Goal: Task Accomplishment & Management: Manage account settings

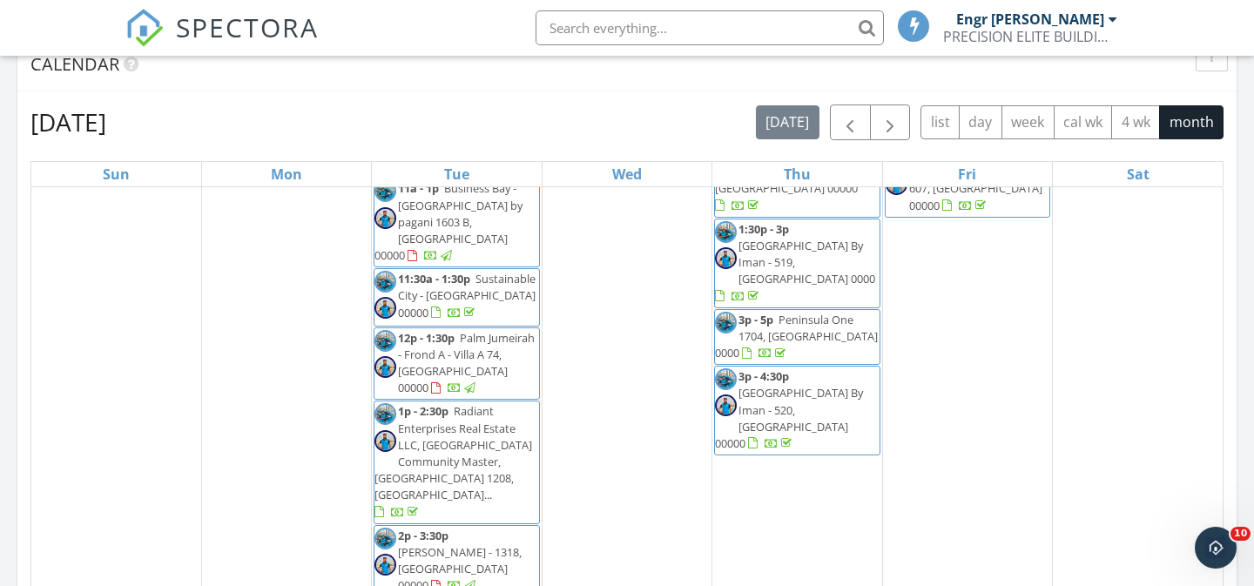
scroll to position [1611, 0]
click at [634, 34] on input "text" at bounding box center [710, 27] width 348 height 35
paste input "Talia"
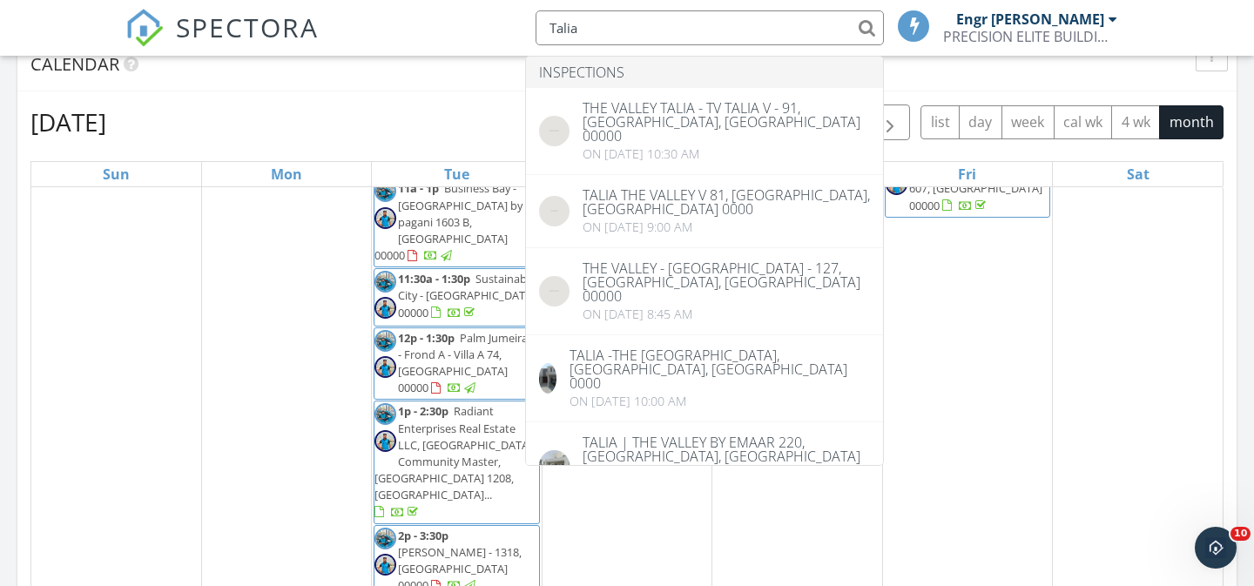
type input "Talia"
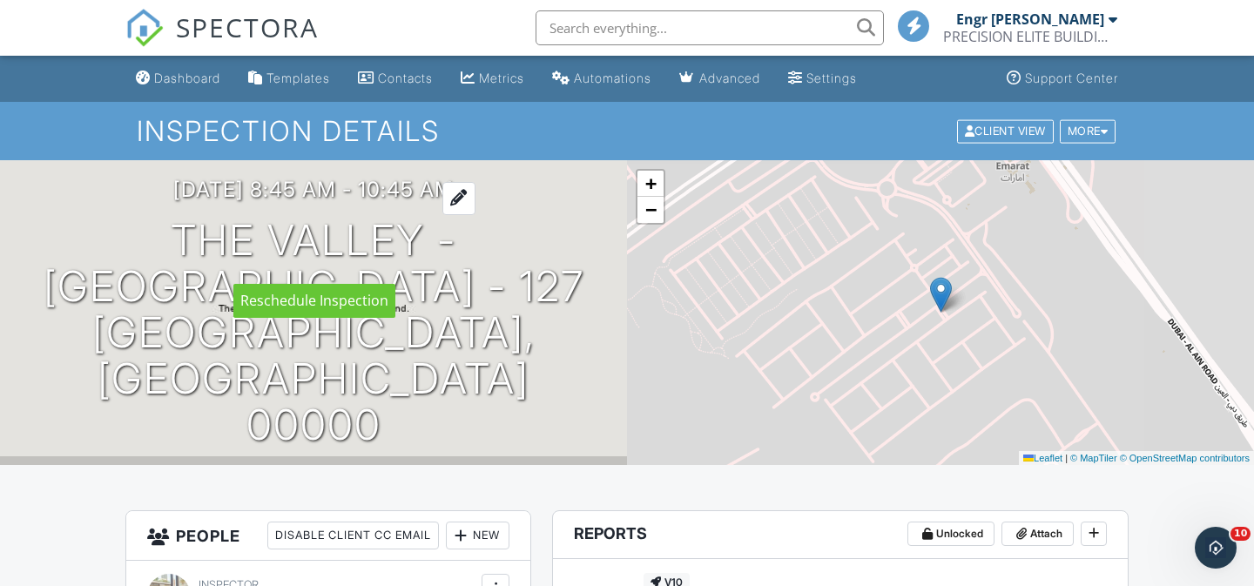
click at [476, 214] on div at bounding box center [458, 198] width 33 height 32
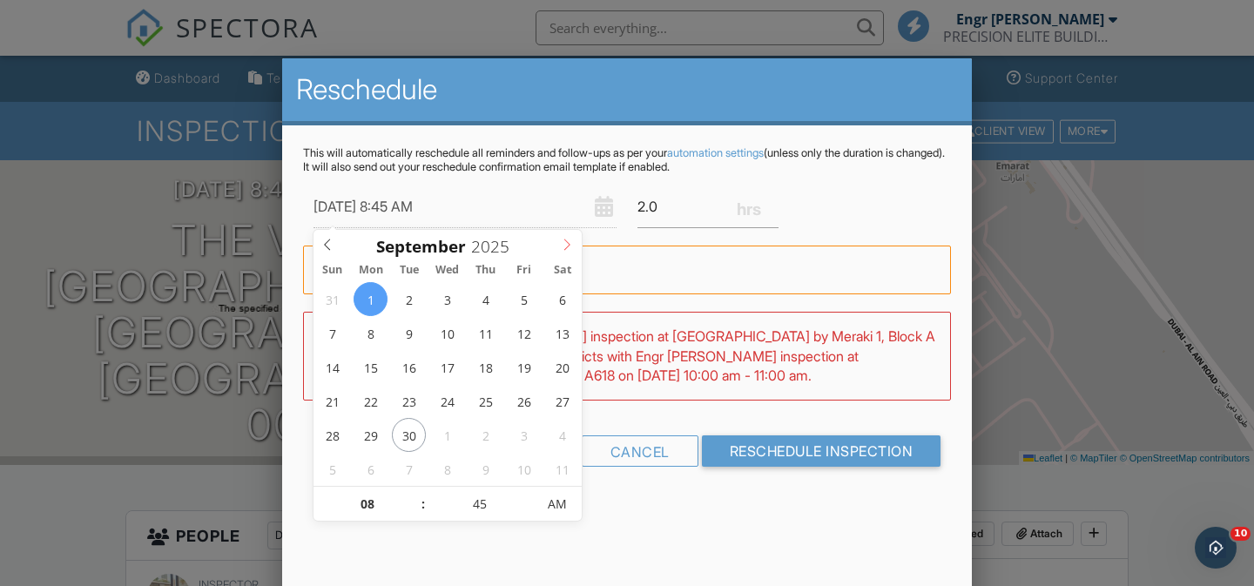
click at [559, 253] on span at bounding box center [567, 242] width 29 height 24
type input "[DATE] 8:45 AM"
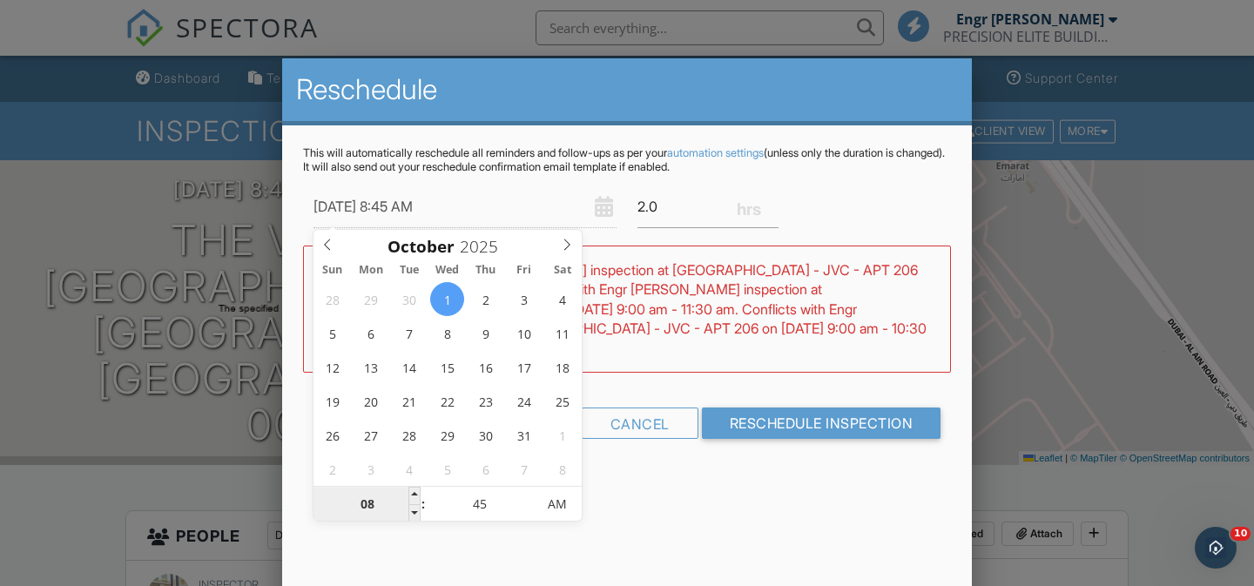
type input "01"
type input "[DATE] 1:45 AM"
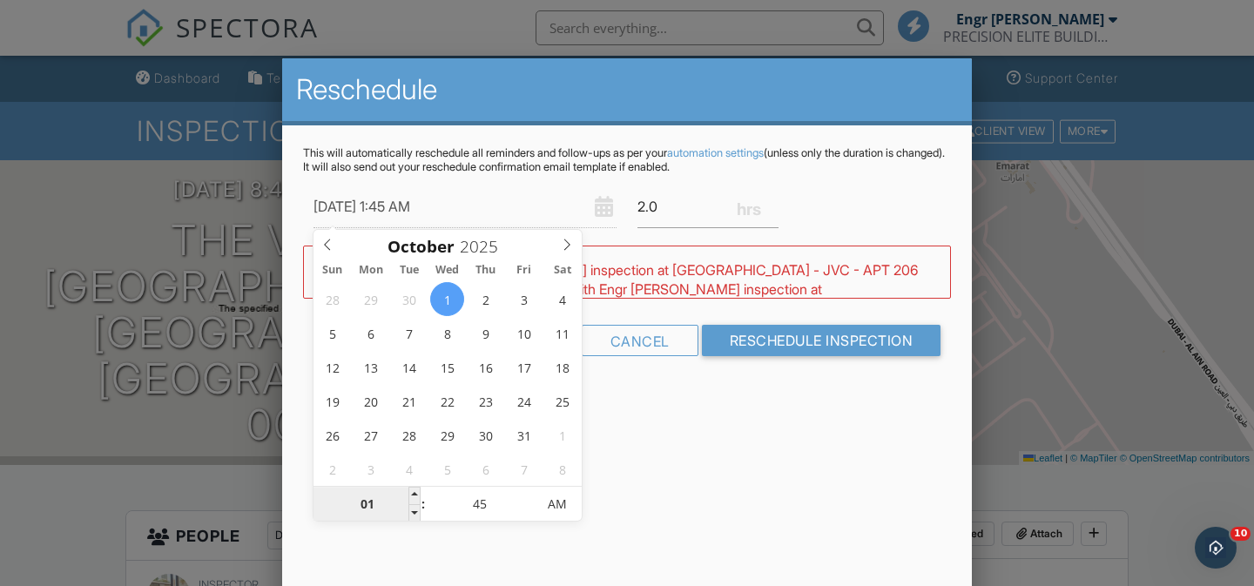
type input "12"
type input "[DATE] 12:45 AM"
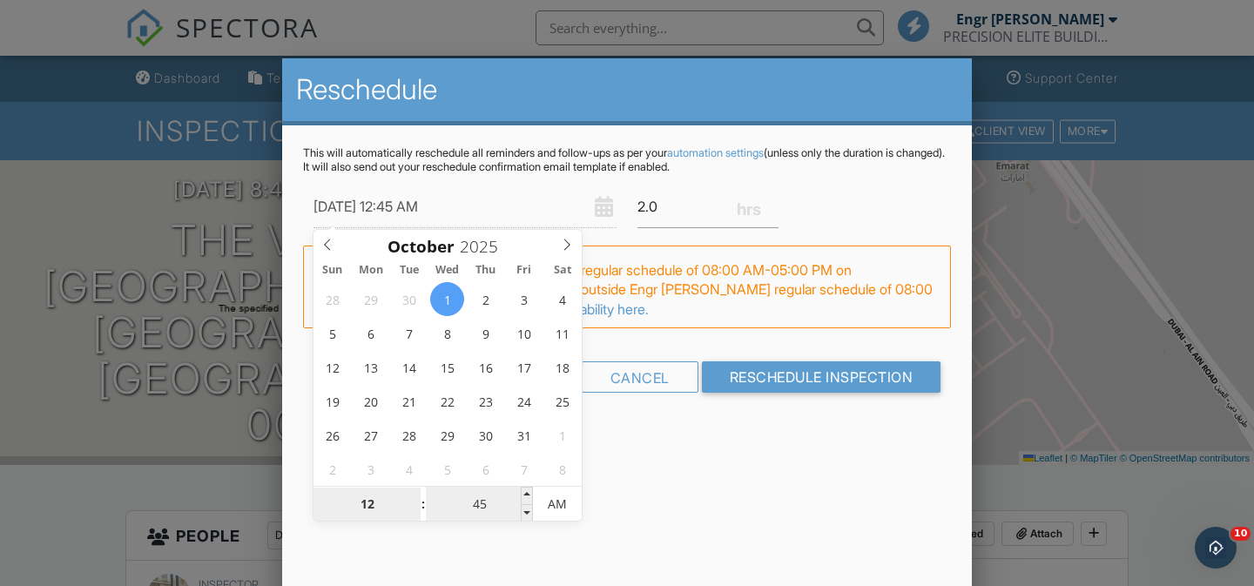
type input "12"
click at [488, 503] on input "45" at bounding box center [479, 505] width 107 height 35
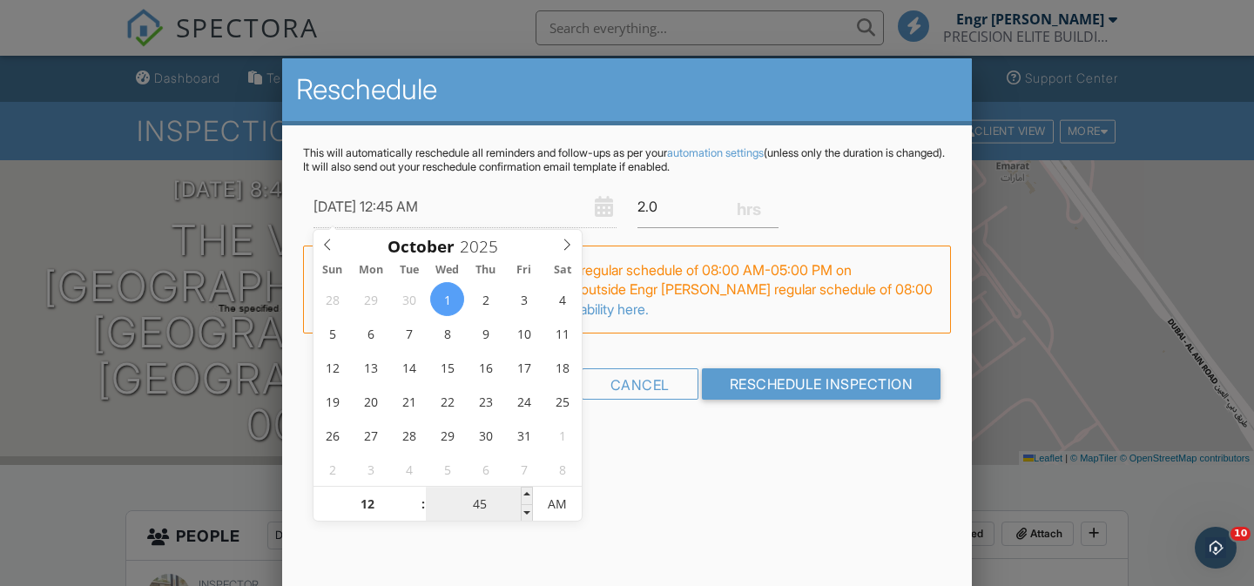
type input "03"
type input "[DATE] 12:03 AM"
type input "30"
click at [557, 512] on span "AM" at bounding box center [557, 504] width 48 height 35
type input "[DATE] 12:30 PM"
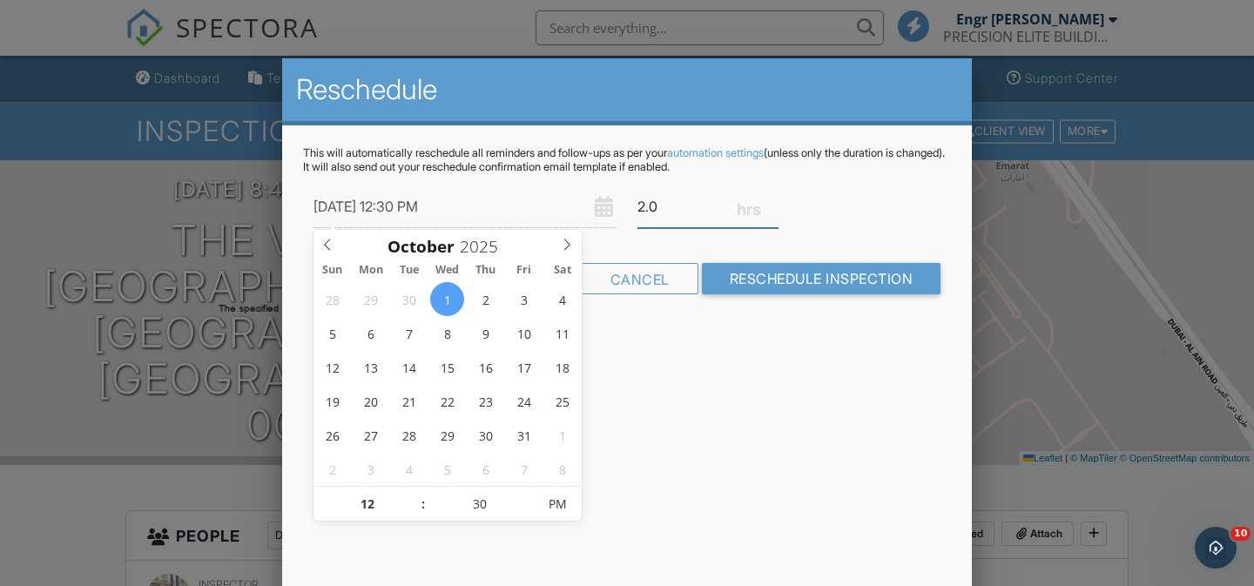
click at [678, 215] on input "2.0" at bounding box center [708, 207] width 141 height 43
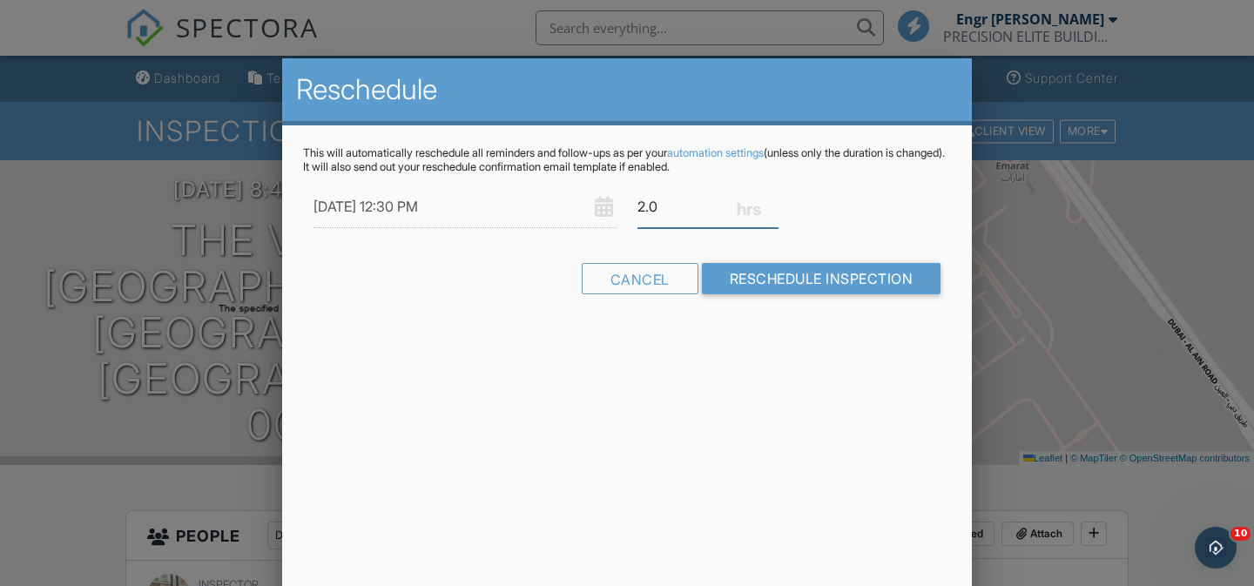
click at [678, 215] on input "2.0" at bounding box center [708, 207] width 141 height 43
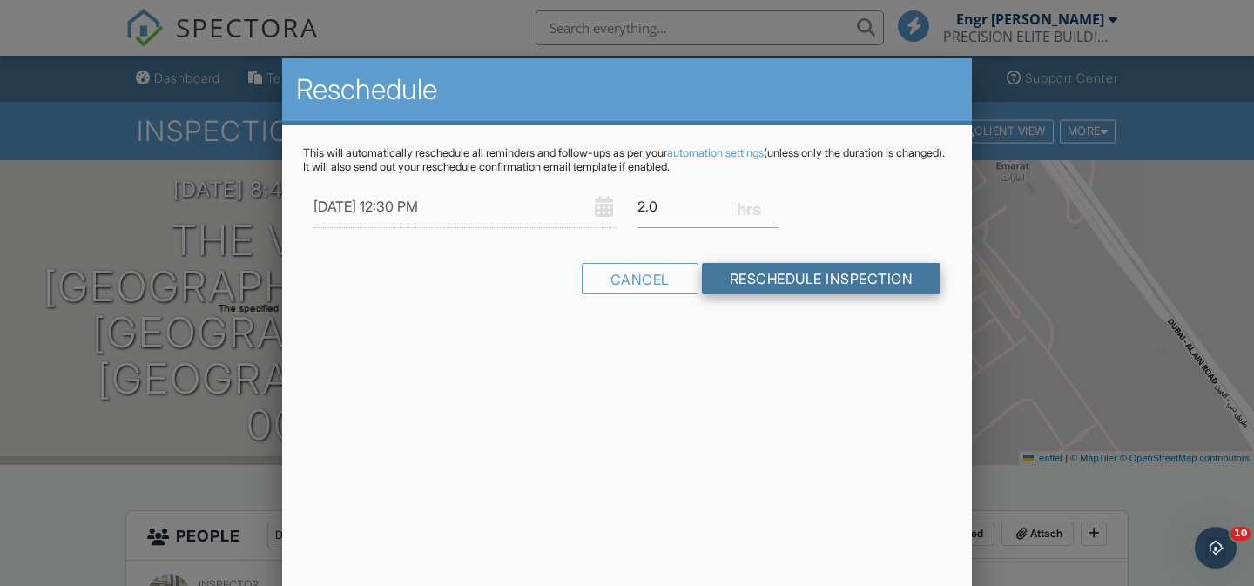
click at [754, 270] on input "Reschedule Inspection" at bounding box center [822, 278] width 240 height 31
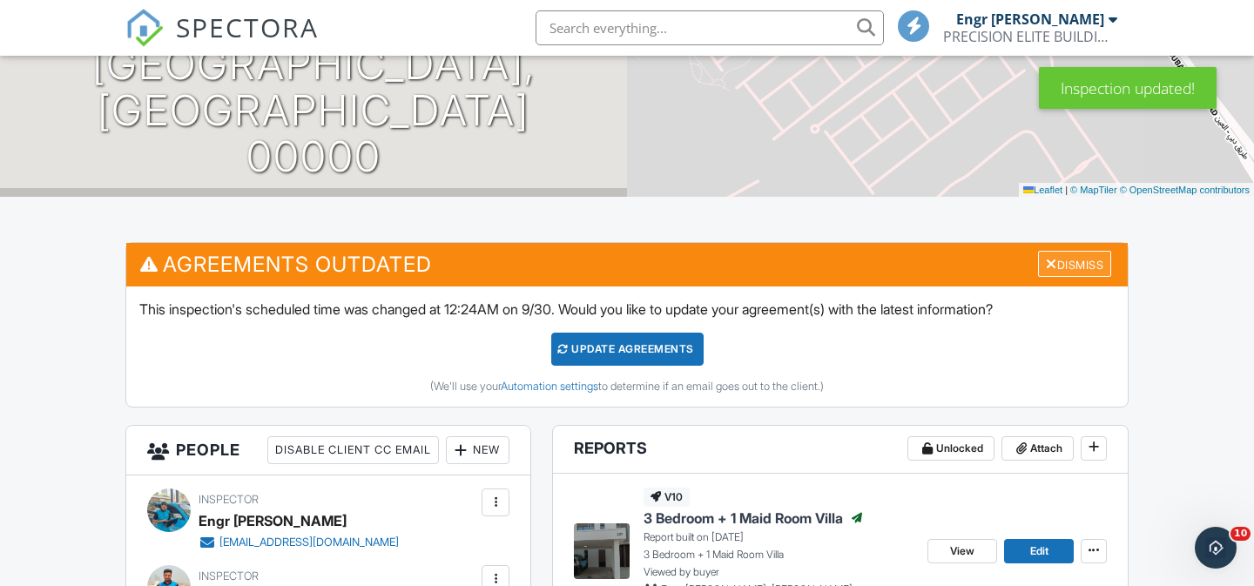
click at [1078, 260] on div "Dismiss" at bounding box center [1074, 264] width 73 height 27
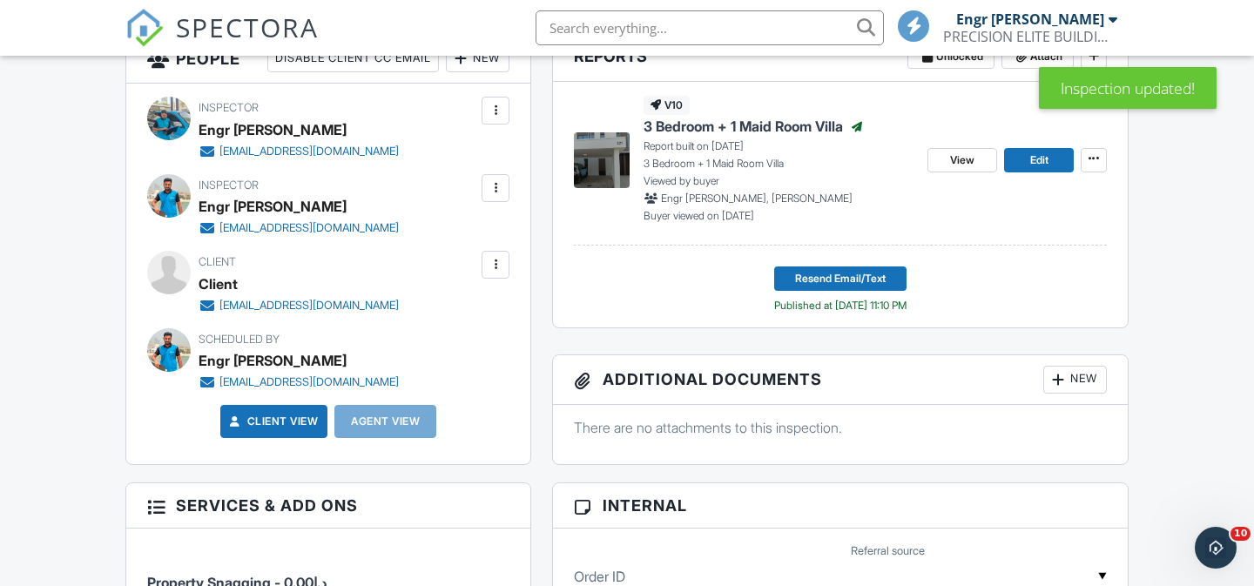
scroll to position [476, 0]
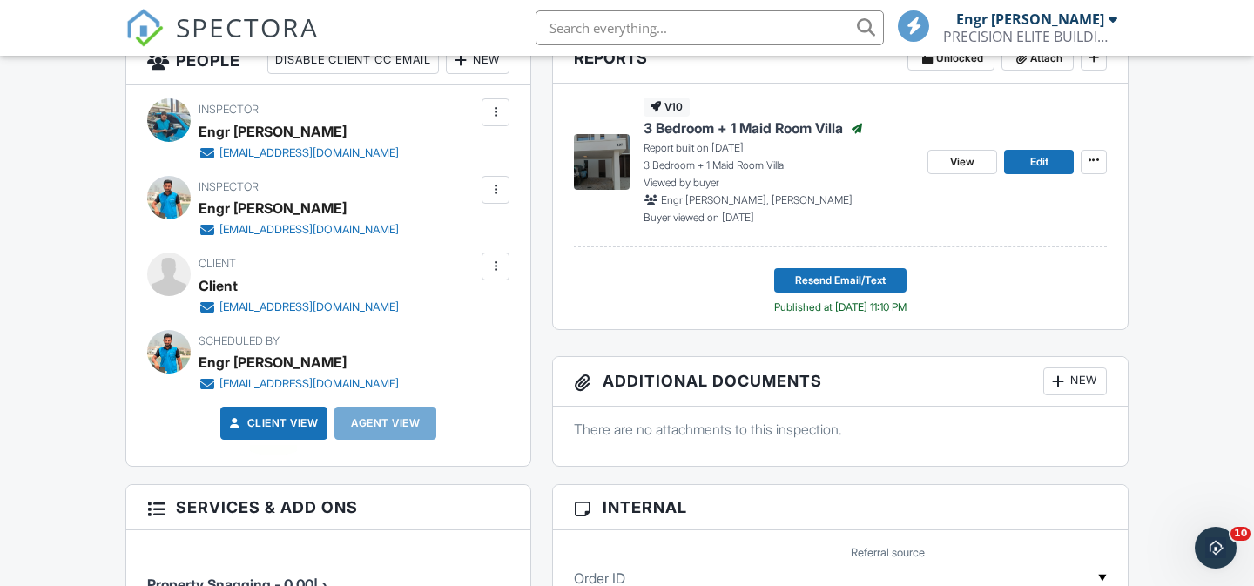
click at [267, 415] on link "Client View" at bounding box center [272, 423] width 92 height 17
click at [253, 31] on span "SPECTORA" at bounding box center [247, 27] width 143 height 37
